Goal: Transaction & Acquisition: Subscribe to service/newsletter

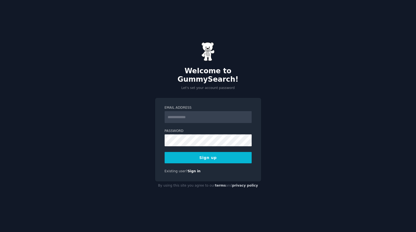
click at [109, 89] on div "Welcome to GummySearch! Let's set your account password Email Address Password …" at bounding box center [208, 116] width 416 height 232
click at [182, 120] on form "Email Address Password 8 or more characters Alphanumeric characters No common p…" at bounding box center [208, 134] width 87 height 58
click at [184, 115] on input "Email Address" at bounding box center [208, 117] width 87 height 12
click at [157, 159] on div "Email Address Password 8 or more characters Alphanumeric characters No common p…" at bounding box center [208, 140] width 106 height 84
click at [193, 169] on link "Sign in" at bounding box center [194, 171] width 13 height 4
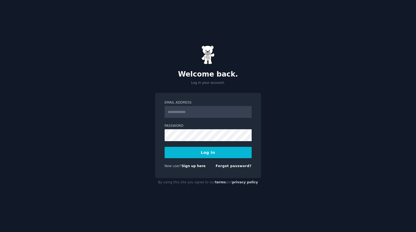
click at [185, 115] on input "Email Address" at bounding box center [208, 112] width 87 height 12
type input "*"
type input "**********"
click at [165, 147] on button "Log In" at bounding box center [208, 152] width 87 height 11
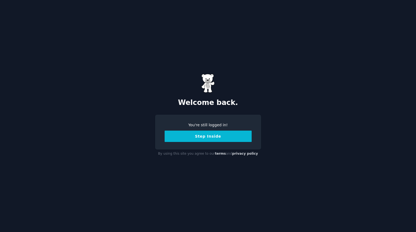
click at [189, 138] on button "Step Inside" at bounding box center [208, 136] width 87 height 11
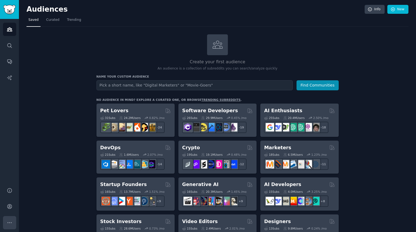
click at [6, 219] on button "More" at bounding box center [9, 222] width 13 height 13
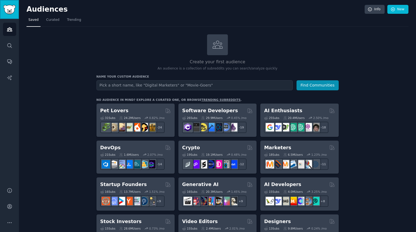
click at [15, 9] on img "Sidebar" at bounding box center [9, 9] width 12 height 9
click at [378, 11] on link "Info" at bounding box center [375, 9] width 20 height 9
click at [397, 6] on link "New" at bounding box center [397, 9] width 21 height 9
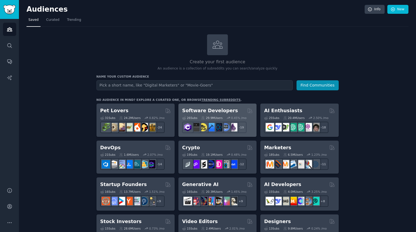
click at [197, 105] on div "Software Developers 26 Sub s 29.9M Users 0.45 % /mo + 19" at bounding box center [217, 120] width 78 height 33
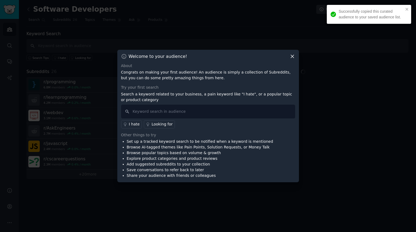
click at [290, 59] on div "Welcome to your audience! About Congrats on making your first audience! An audi…" at bounding box center [208, 116] width 182 height 133
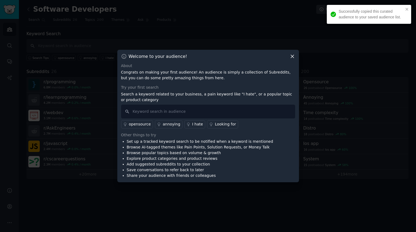
click at [292, 57] on icon at bounding box center [292, 56] width 3 height 3
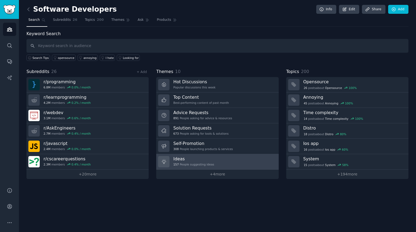
click at [185, 162] on div "Ideas 157 People suggesting ideas" at bounding box center [193, 161] width 41 height 11
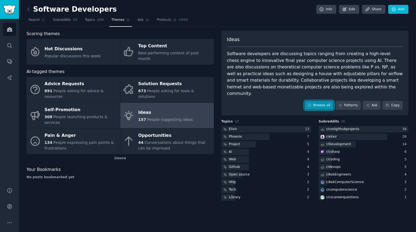
click at [319, 101] on link "Browse all" at bounding box center [319, 105] width 29 height 9
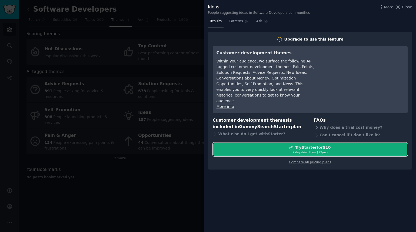
click at [307, 145] on div "Try Starter for $10" at bounding box center [313, 148] width 36 height 6
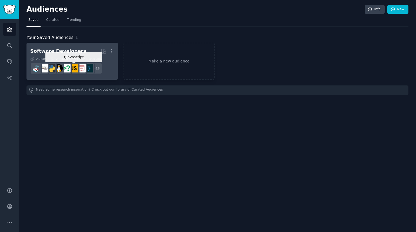
click at [75, 66] on img at bounding box center [74, 68] width 8 height 8
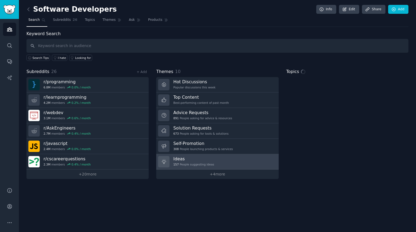
click at [186, 157] on h3 "Ideas" at bounding box center [193, 159] width 41 height 6
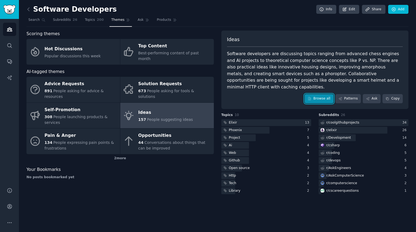
click at [326, 95] on link "Browse all" at bounding box center [319, 98] width 29 height 9
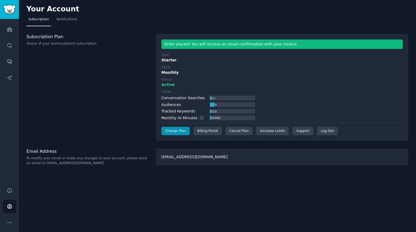
click at [34, 18] on span "Subscription" at bounding box center [38, 19] width 21 height 5
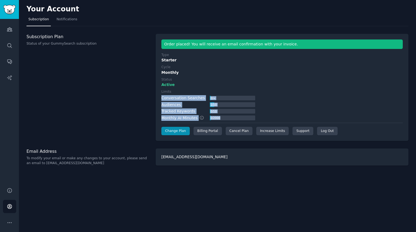
drag, startPoint x: 222, startPoint y: 117, endPoint x: 161, endPoint y: 96, distance: 65.0
click at [161, 96] on div "Order placed! You will receive an email confirmation with your invoice. Type St…" at bounding box center [282, 87] width 253 height 107
copy div "Conversation Searches 0 / ∞ Audiences 1 / 10 Tracked Keywords 0 / 10 Monthly AI…"
